Goal: Transaction & Acquisition: Purchase product/service

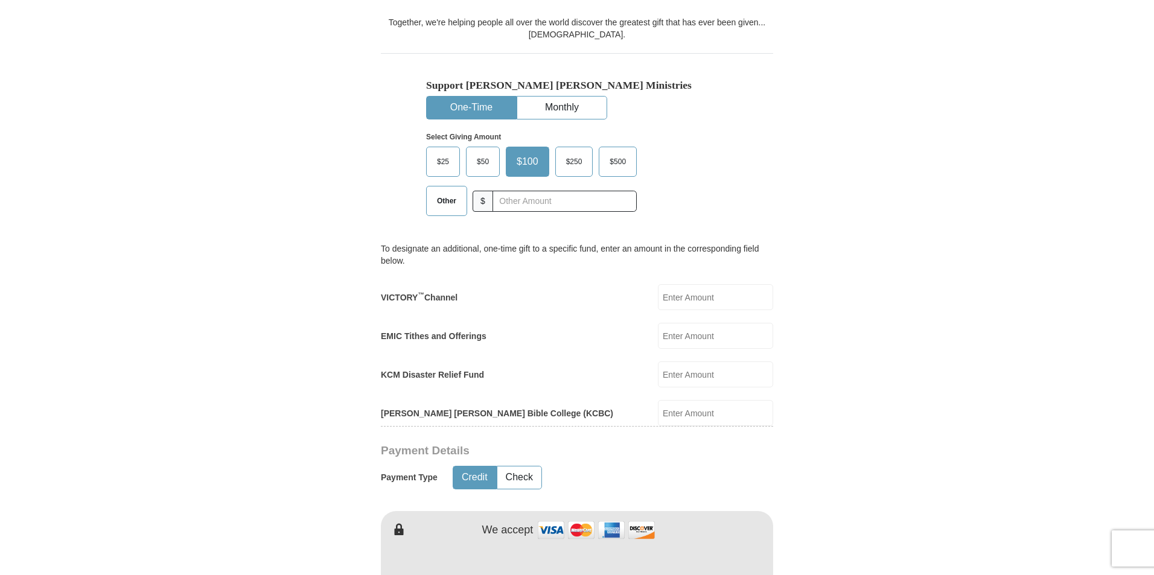
scroll to position [302, 0]
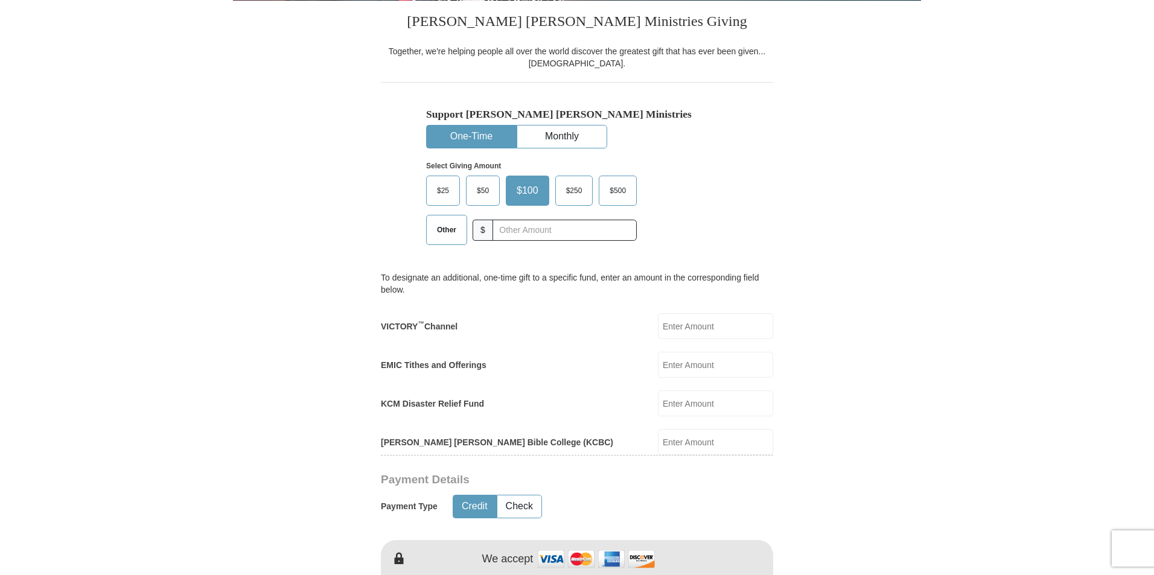
click at [442, 191] on span "$25" at bounding box center [443, 191] width 24 height 18
click at [0, 0] on input "$25" at bounding box center [0, 0] width 0 height 0
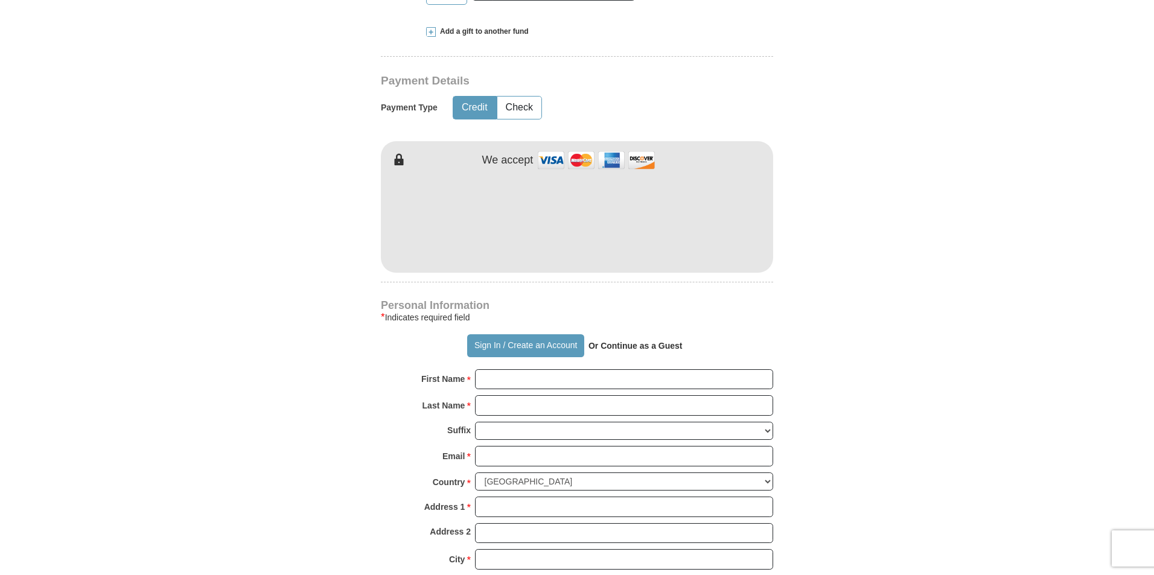
scroll to position [543, 0]
drag, startPoint x: 834, startPoint y: 384, endPoint x: 828, endPoint y: 378, distance: 9.4
click at [834, 384] on form "Already have an account? Sign in for faster giving. Don't have an account? Crea…" at bounding box center [577, 245] width 688 height 1480
click at [696, 291] on div "Kenneth Copeland Ministries Giving Together, we're helping people all over the …" at bounding box center [577, 371] width 392 height 1225
click at [637, 345] on strong "Or Continue as a Guest" at bounding box center [635, 345] width 94 height 10
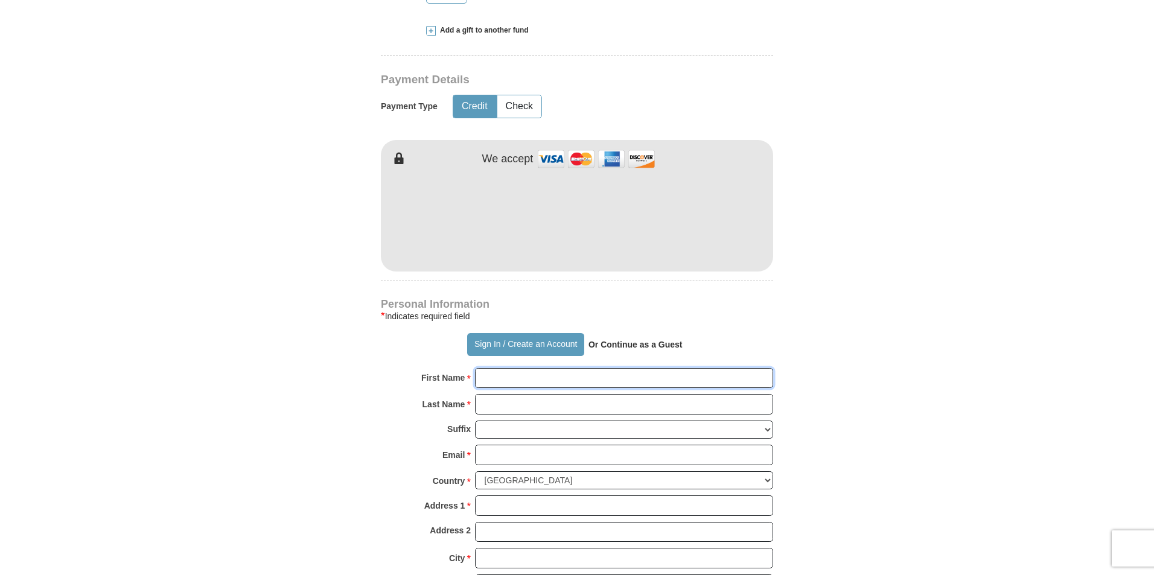
click at [532, 380] on input "First Name *" at bounding box center [624, 378] width 298 height 21
click at [523, 383] on input "First Name *" at bounding box center [624, 378] width 298 height 21
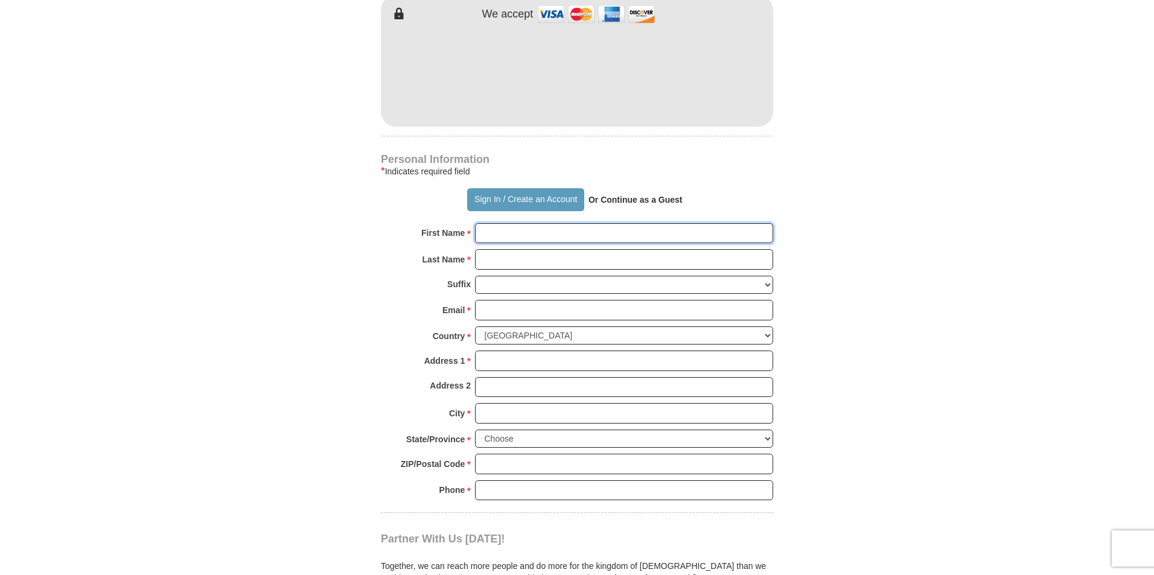
scroll to position [724, 0]
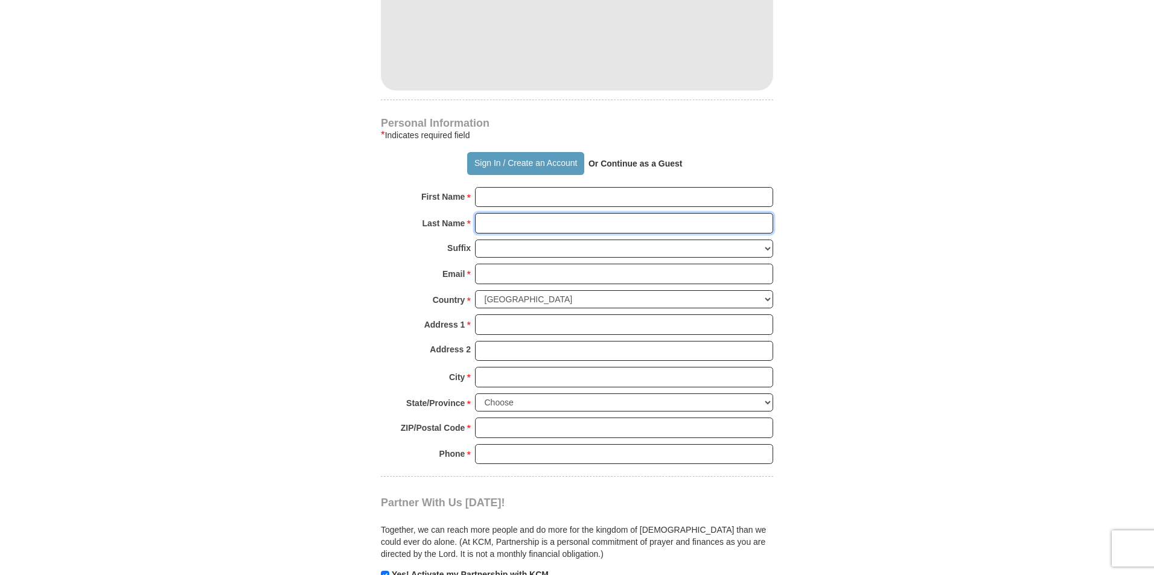
click at [508, 223] on input "Last Name *" at bounding box center [624, 223] width 298 height 21
click at [500, 200] on input "First Name *" at bounding box center [624, 197] width 298 height 21
type input "asd awe"
click at [510, 225] on input "Last Name *" at bounding box center [624, 223] width 298 height 21
type input "asdawe"
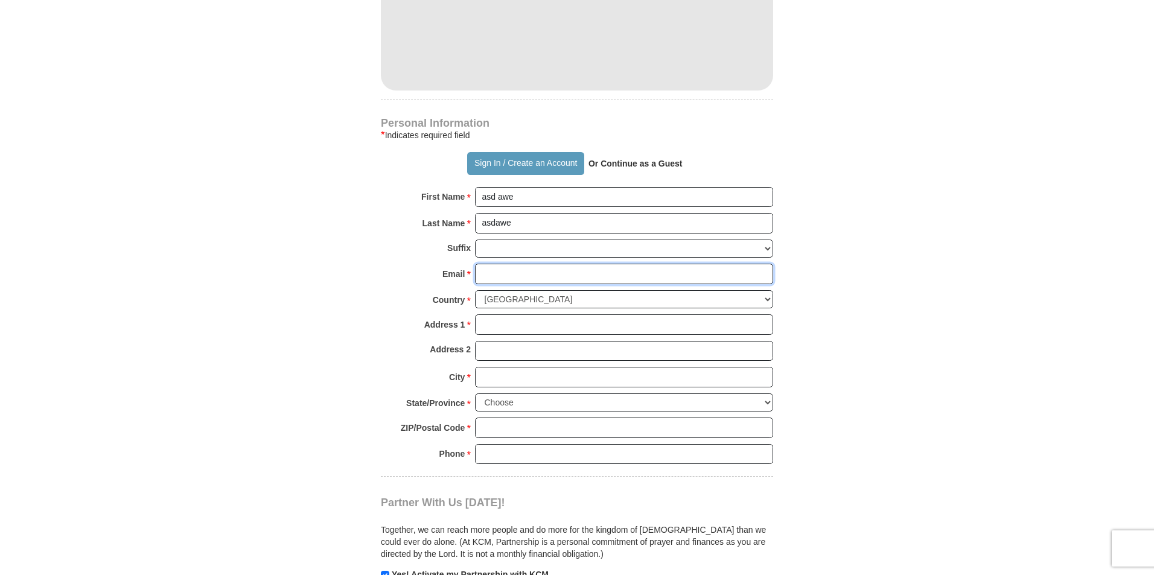
click at [524, 277] on input "Email *" at bounding box center [624, 274] width 298 height 21
type input "[PERSON_NAME][EMAIL_ADDRESS][DOMAIN_NAME]"
type input "[STREET_ADDRESS]"
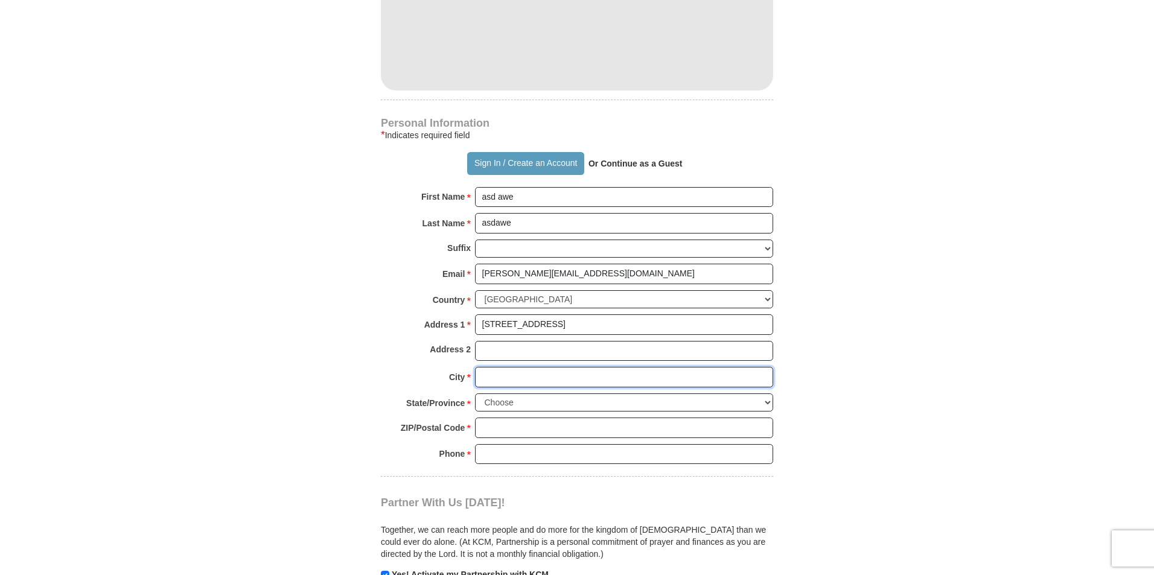
type input "[GEOGRAPHIC_DATA]"
select select "NY"
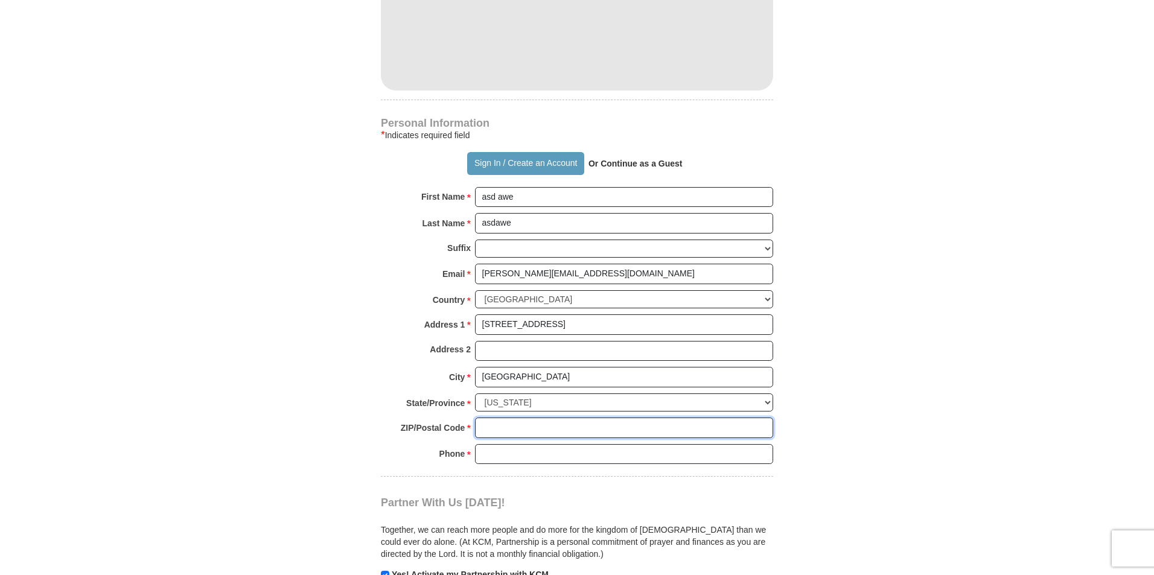
type input "11213"
type input "9718378839"
click at [834, 378] on form "Already have an account? Sign in for faster giving. Don't have an account? Crea…" at bounding box center [577, 64] width 688 height 1480
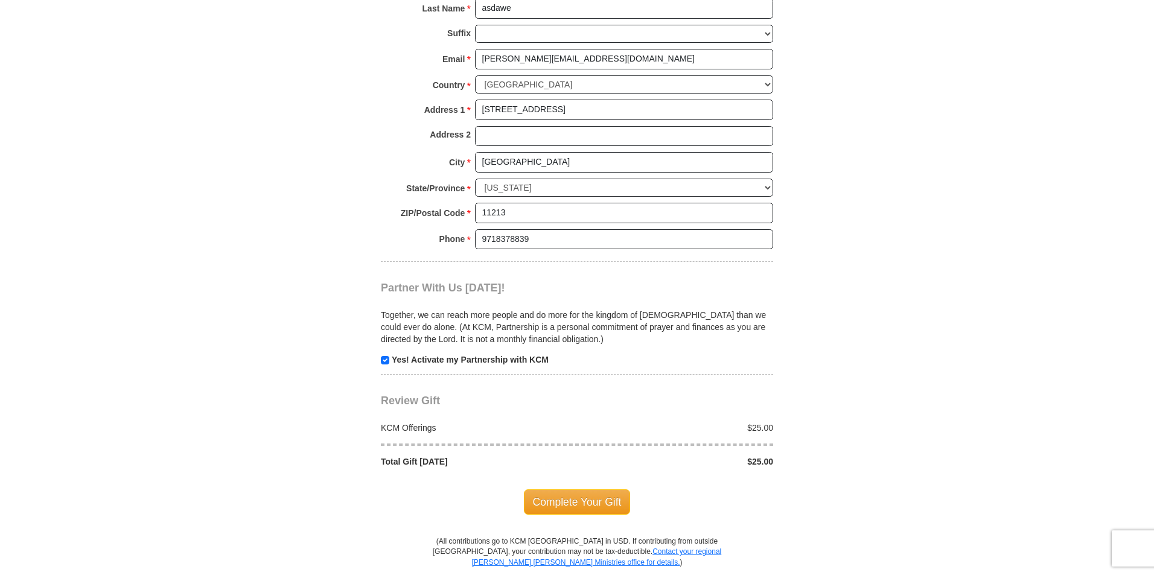
scroll to position [965, 0]
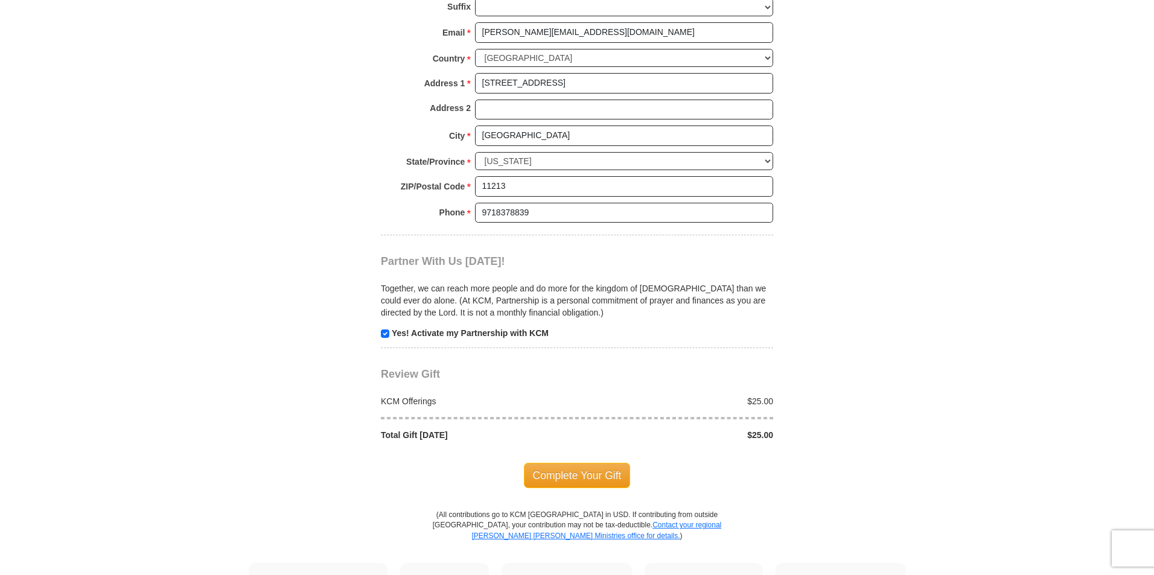
click at [386, 334] on input "checkbox" at bounding box center [385, 333] width 8 height 8
checkbox input "false"
click at [591, 471] on span "Complete Your Gift" at bounding box center [577, 475] width 107 height 25
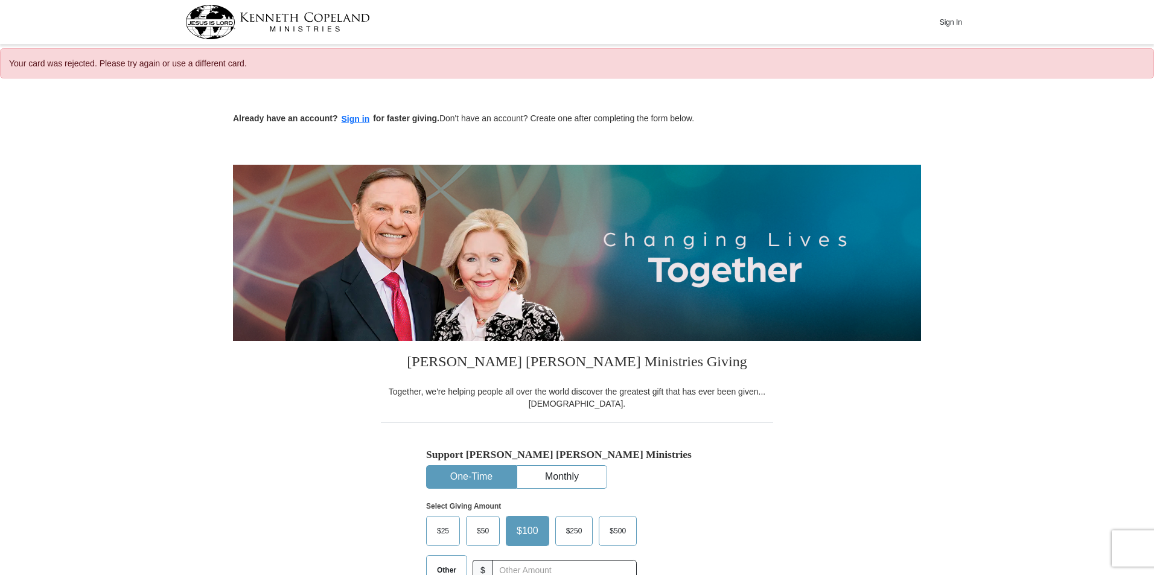
select select "NY"
